Goal: Transaction & Acquisition: Purchase product/service

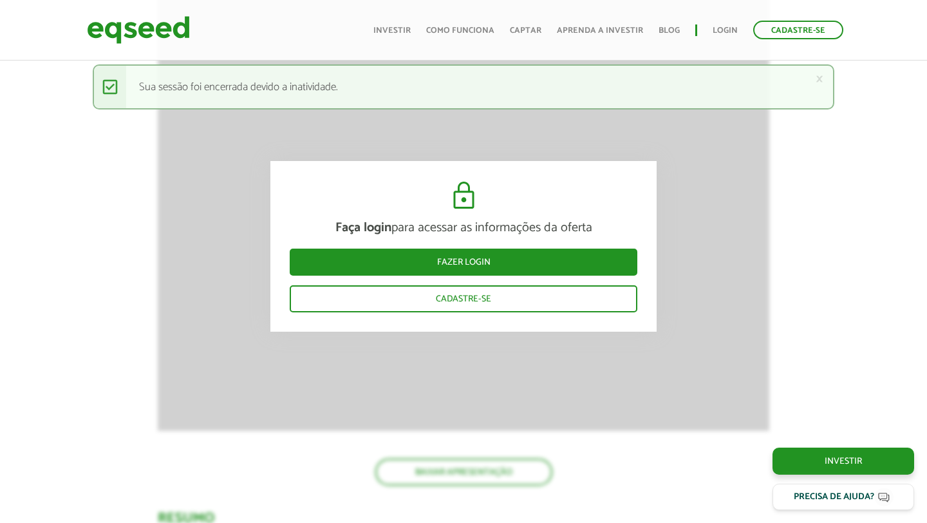
scroll to position [1176, 0]
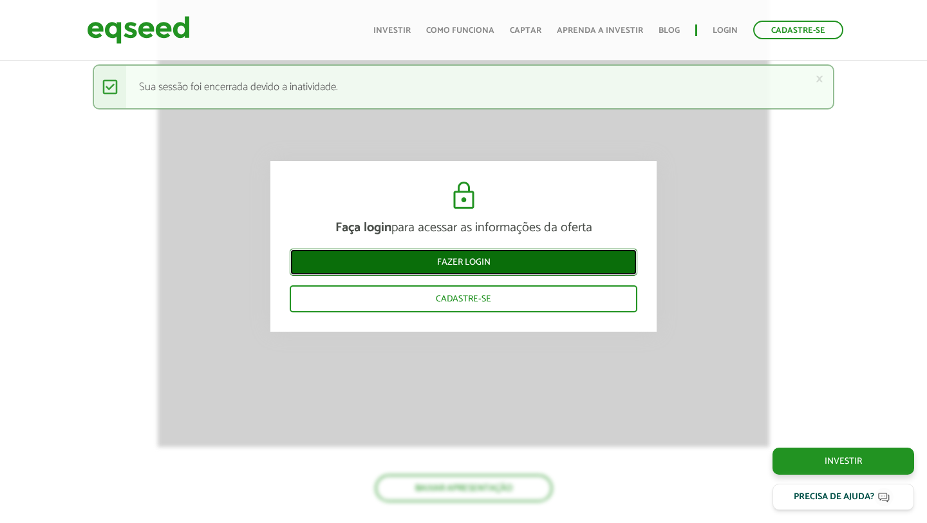
click at [452, 257] on link "Fazer login" at bounding box center [464, 261] width 348 height 27
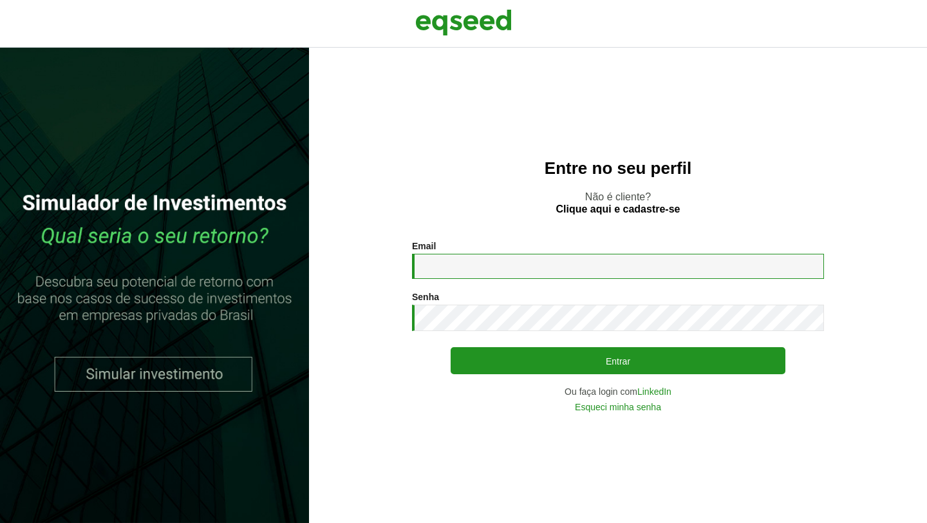
click at [451, 260] on input "Email *" at bounding box center [618, 266] width 412 height 25
type input "**********"
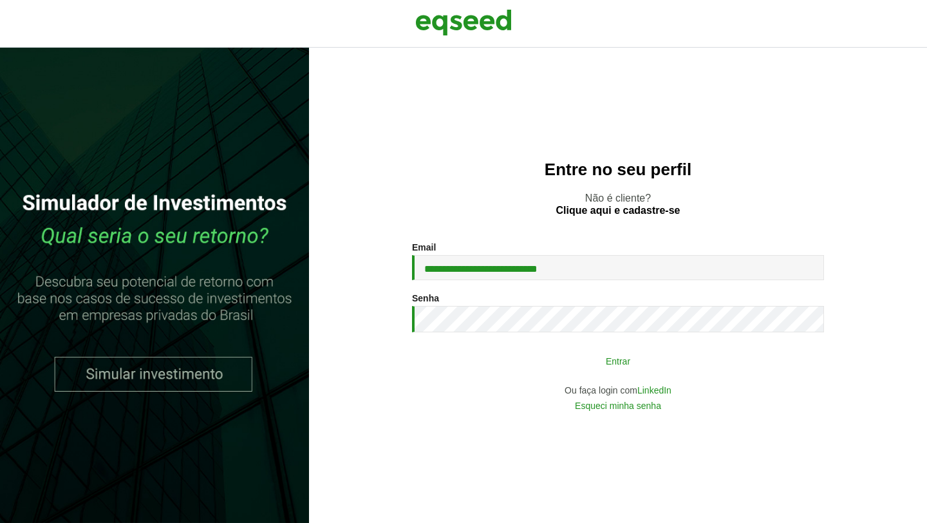
click at [550, 370] on button "Entrar" at bounding box center [618, 360] width 335 height 24
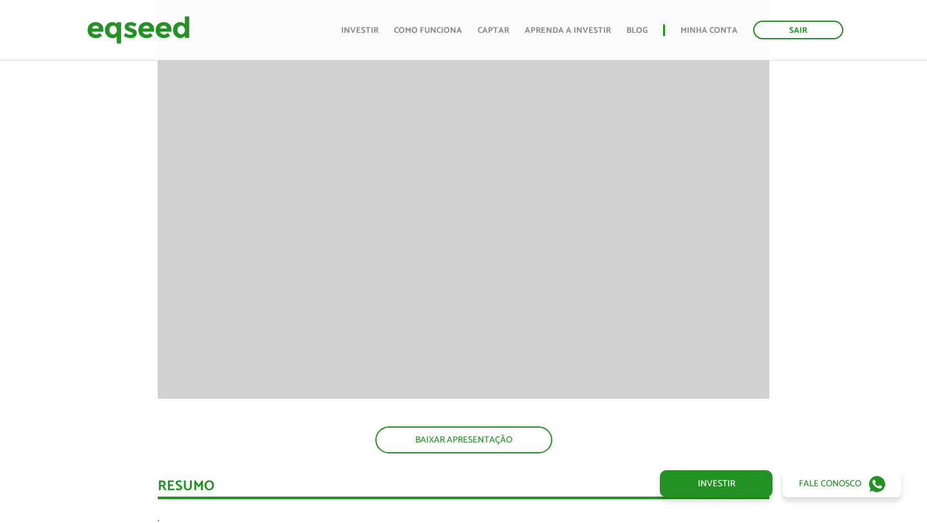
scroll to position [858, 0]
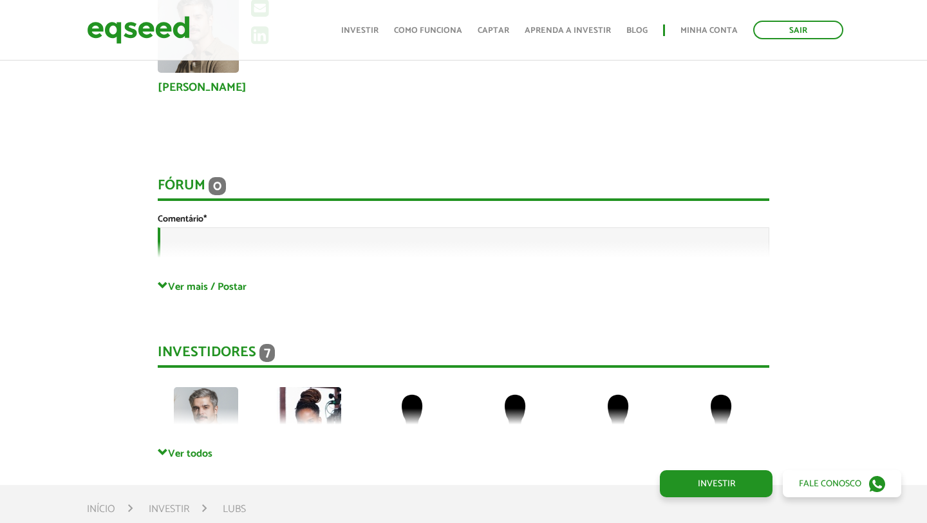
scroll to position [1917, 0]
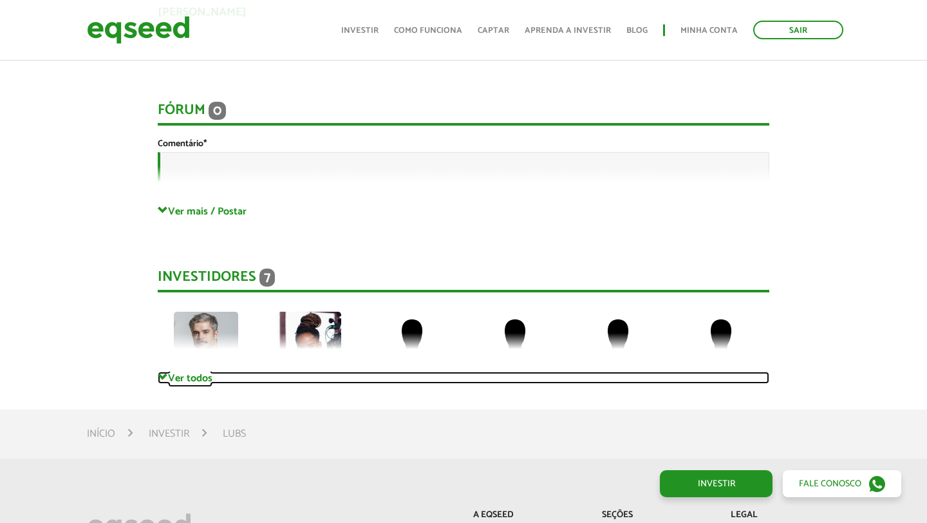
click at [214, 376] on link "Ver todos" at bounding box center [463, 377] width 611 height 12
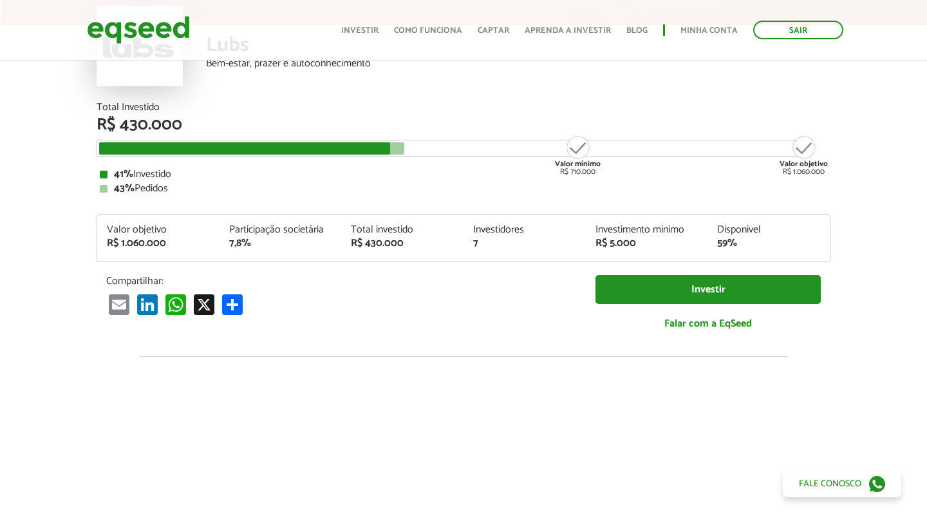
scroll to position [0, 0]
